Goal: Browse casually: Explore the website without a specific task or goal

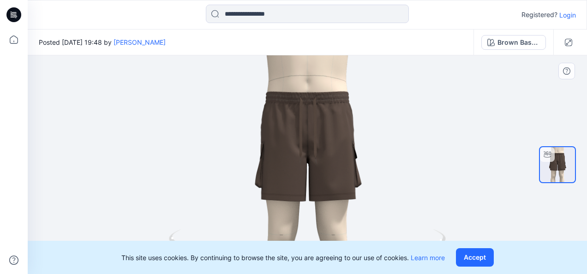
drag, startPoint x: 0, startPoint y: 0, endPoint x: 363, endPoint y: 143, distance: 390.6
click at [363, 143] on div at bounding box center [308, 164] width 560 height 219
click at [473, 260] on button "Accept" at bounding box center [475, 257] width 38 height 18
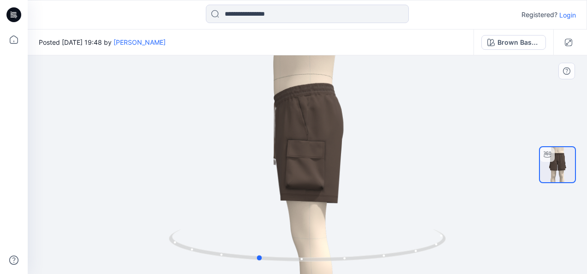
drag, startPoint x: 401, startPoint y: 198, endPoint x: 292, endPoint y: 206, distance: 109.3
click at [292, 206] on div at bounding box center [308, 164] width 560 height 219
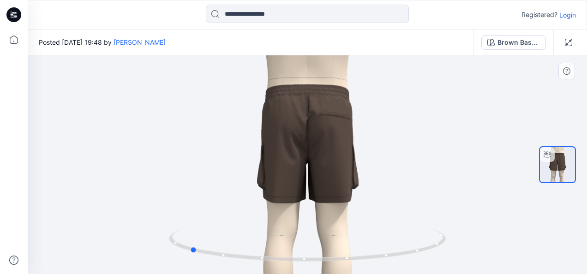
drag, startPoint x: 356, startPoint y: 190, endPoint x: 287, endPoint y: 205, distance: 69.9
click at [287, 205] on div at bounding box center [308, 164] width 560 height 219
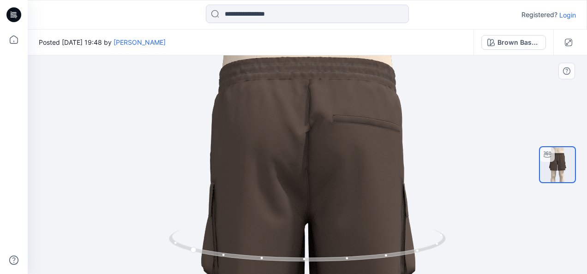
drag, startPoint x: 358, startPoint y: 124, endPoint x: 362, endPoint y: 186, distance: 62.0
click at [362, 186] on img at bounding box center [308, 227] width 462 height 462
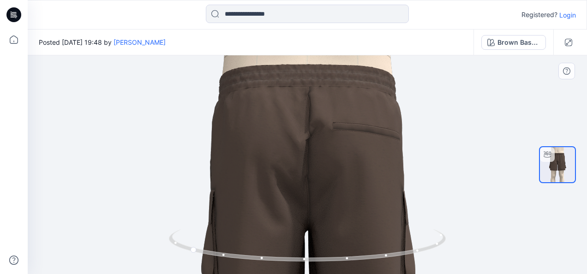
drag, startPoint x: 362, startPoint y: 186, endPoint x: 261, endPoint y: 193, distance: 100.9
click at [261, 193] on img at bounding box center [308, 234] width 462 height 462
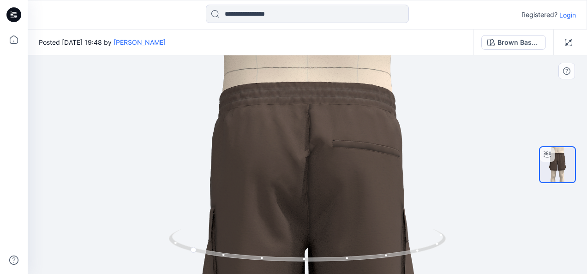
drag, startPoint x: 397, startPoint y: 180, endPoint x: 251, endPoint y: 197, distance: 146.9
click at [251, 197] on img at bounding box center [308, 252] width 462 height 462
drag, startPoint x: 316, startPoint y: 263, endPoint x: 297, endPoint y: 251, distance: 21.8
click at [297, 251] on icon at bounding box center [308, 247] width 279 height 35
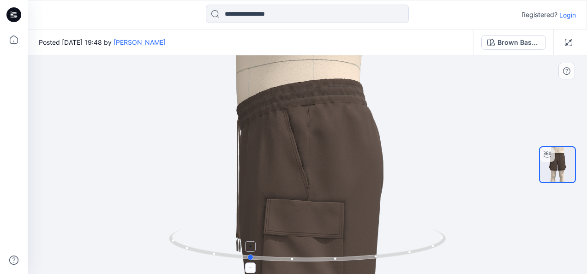
drag, startPoint x: 309, startPoint y: 258, endPoint x: 388, endPoint y: 248, distance: 79.2
click at [388, 248] on icon at bounding box center [308, 247] width 279 height 35
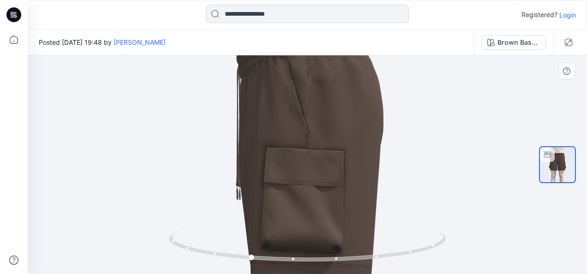
drag, startPoint x: 319, startPoint y: 200, endPoint x: 312, endPoint y: 149, distance: 52.1
click at [312, 149] on img at bounding box center [308, 200] width 462 height 462
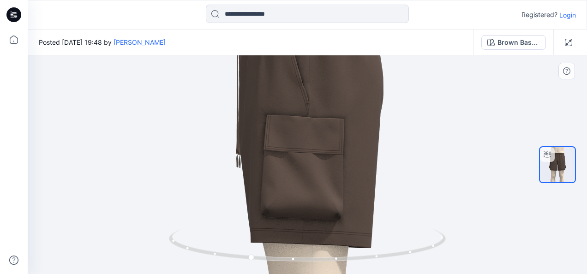
drag, startPoint x: 320, startPoint y: 180, endPoint x: 316, endPoint y: 148, distance: 32.5
click at [316, 148] on img at bounding box center [308, 167] width 462 height 462
